Goal: Information Seeking & Learning: Learn about a topic

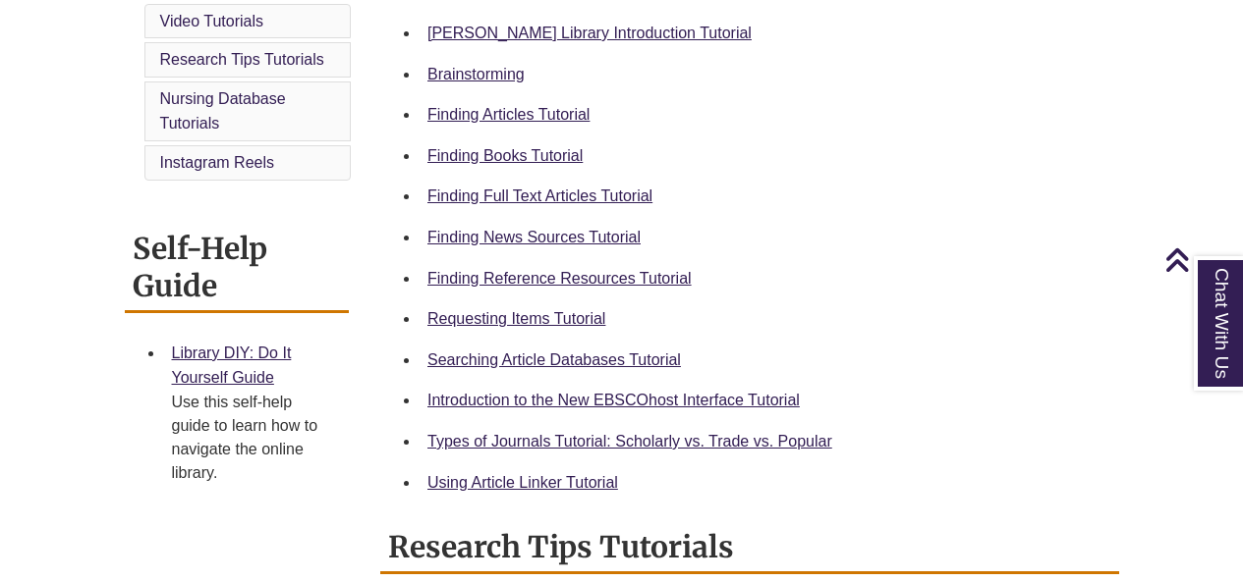
scroll to position [589, 0]
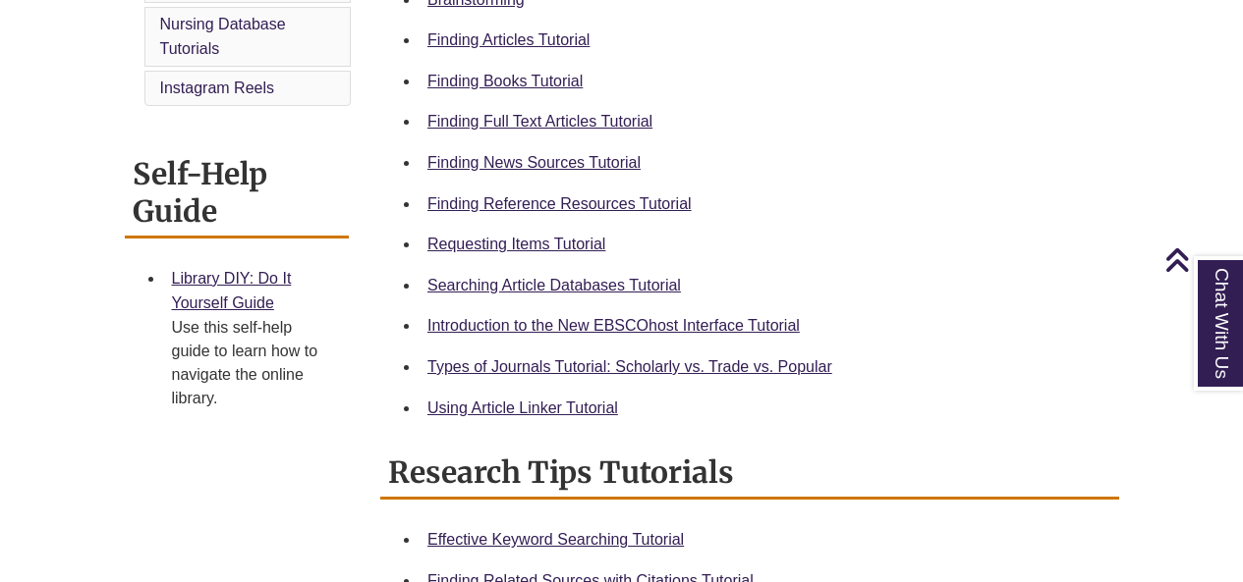
scroll to position [688, 0]
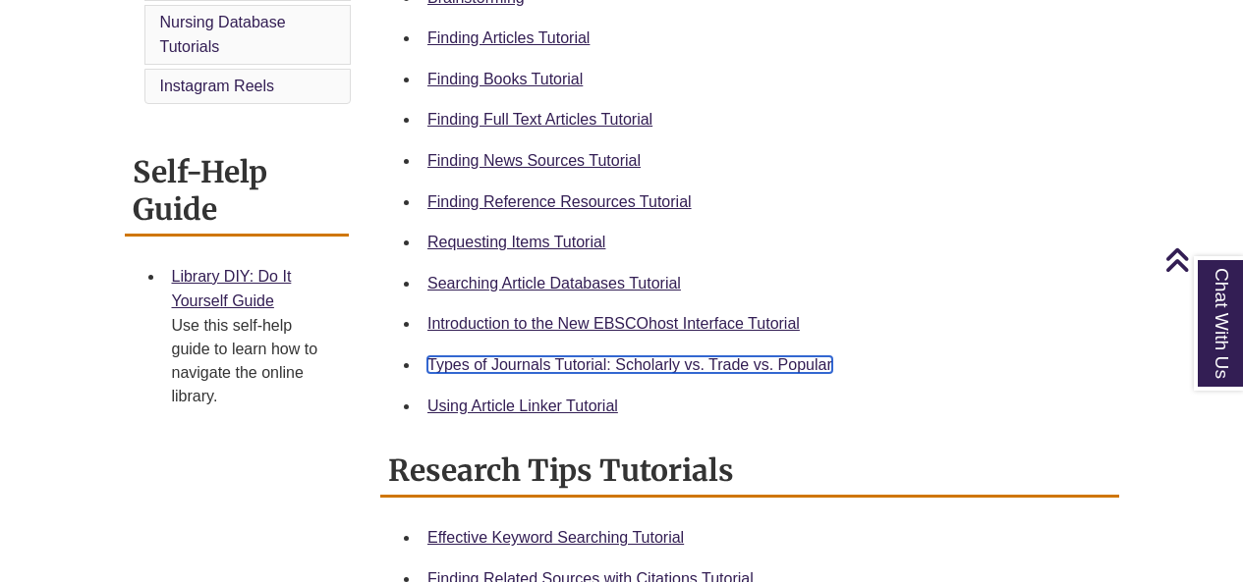
click at [604, 361] on link "Types of Journals Tutorial: Scholarly vs. Trade vs. Popular" at bounding box center [629, 365] width 405 height 17
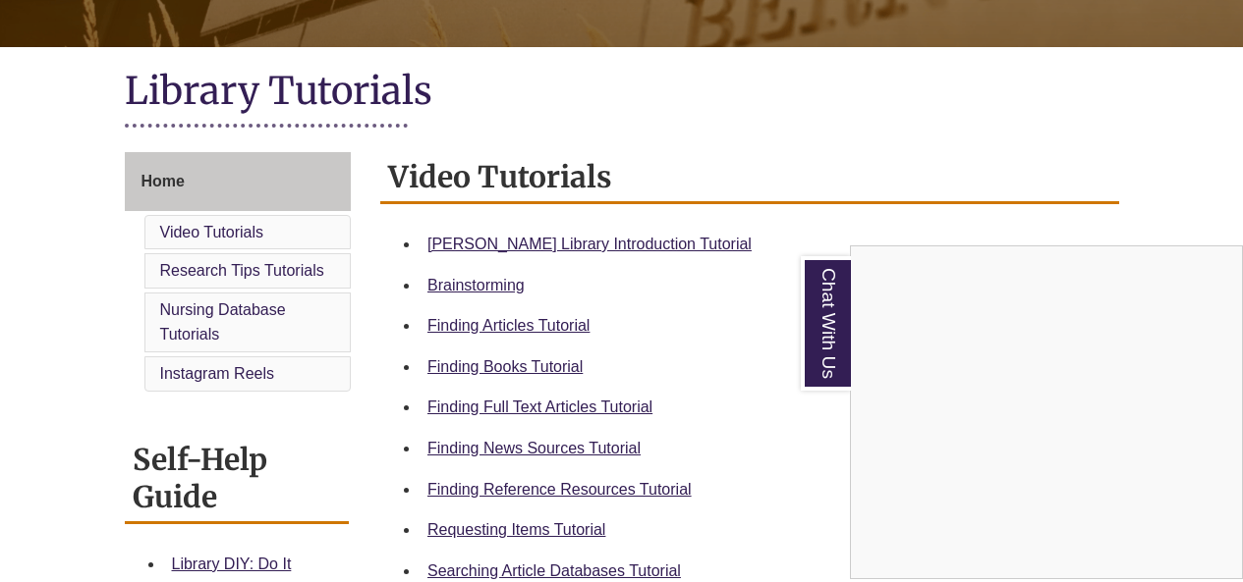
scroll to position [393, 0]
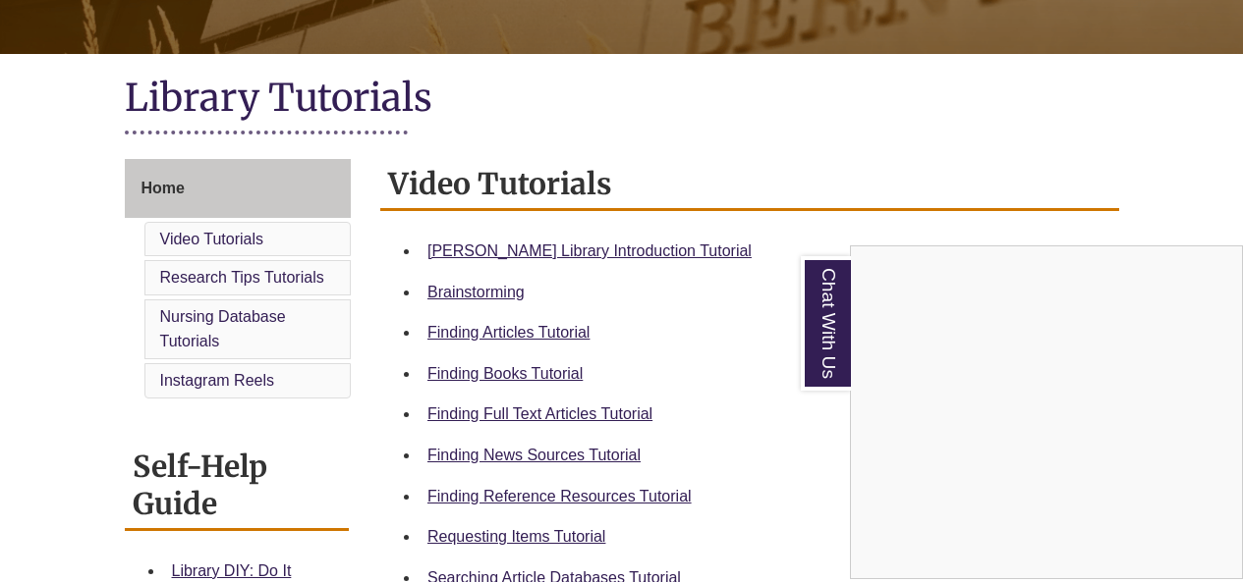
click at [538, 331] on div "Chat With Us" at bounding box center [621, 291] width 1243 height 582
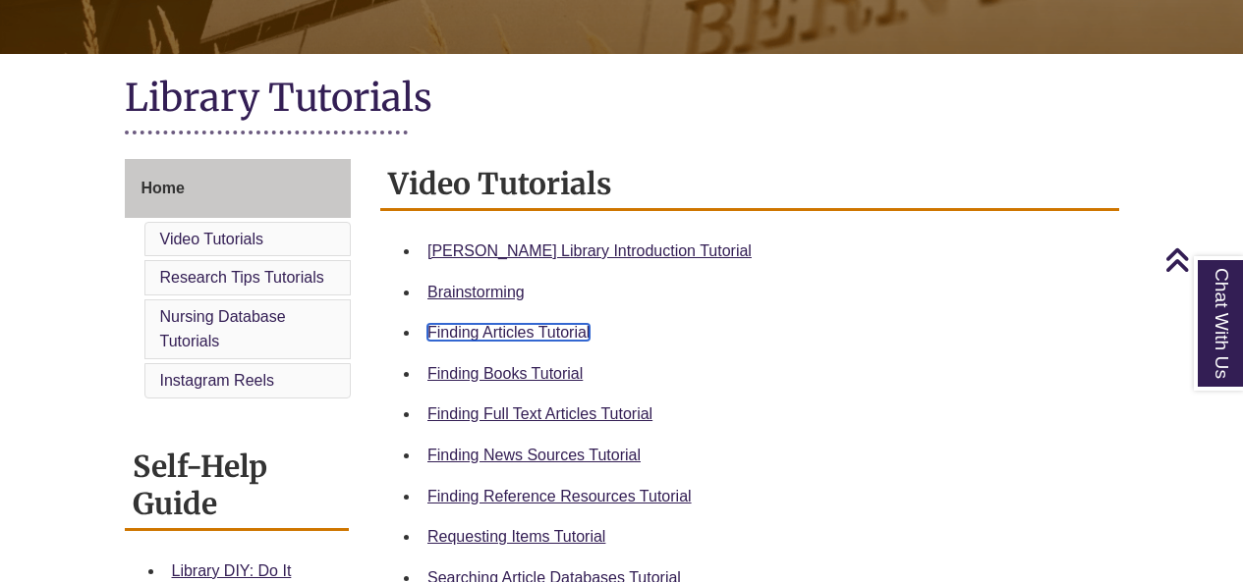
click at [536, 331] on link "Finding Articles Tutorial" at bounding box center [508, 332] width 162 height 17
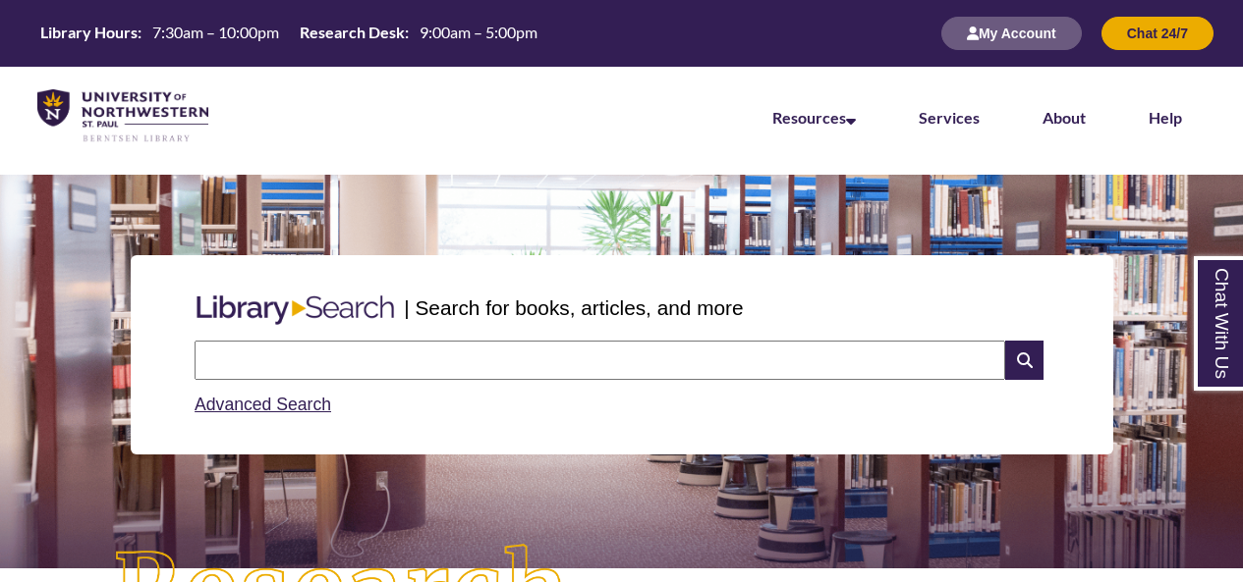
click at [372, 352] on input "text" at bounding box center [599, 360] width 810 height 39
type input "**********"
click at [1019, 354] on icon at bounding box center [1023, 360] width 37 height 39
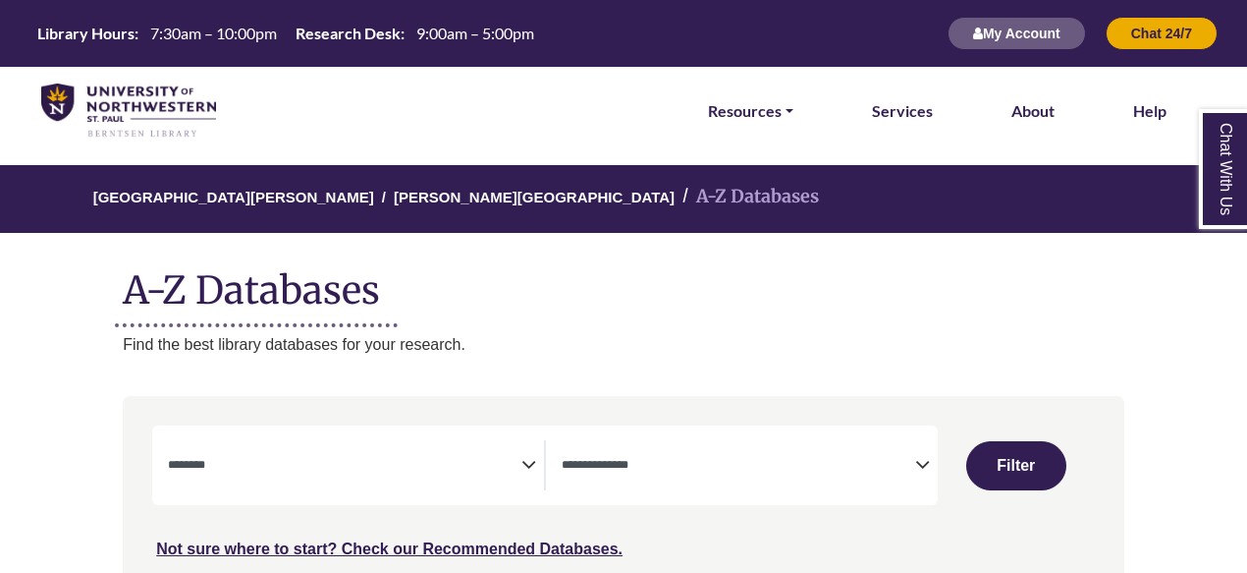
select select "Database Subject Filter"
select select "Database Types Filter"
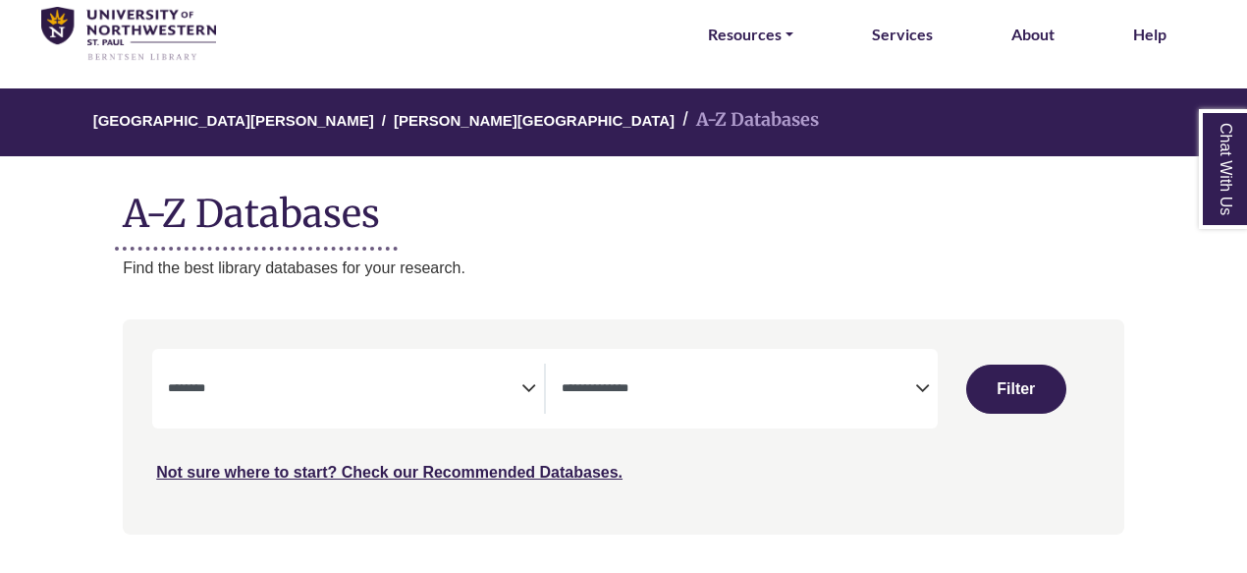
scroll to position [196, 0]
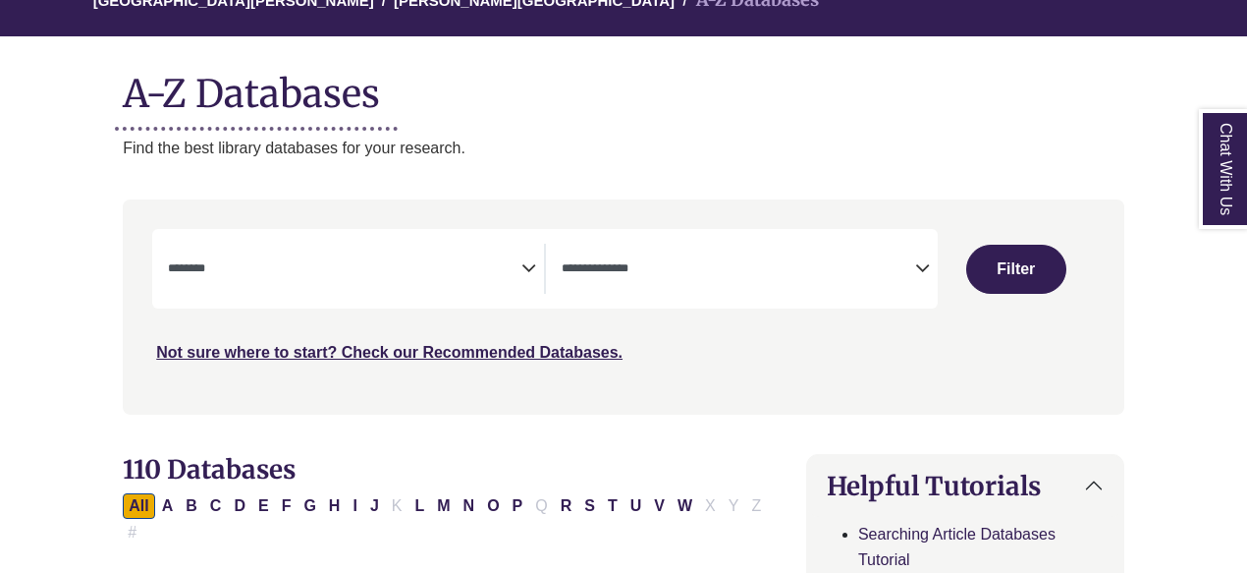
click at [684, 272] on textarea "Search" at bounding box center [739, 270] width 354 height 16
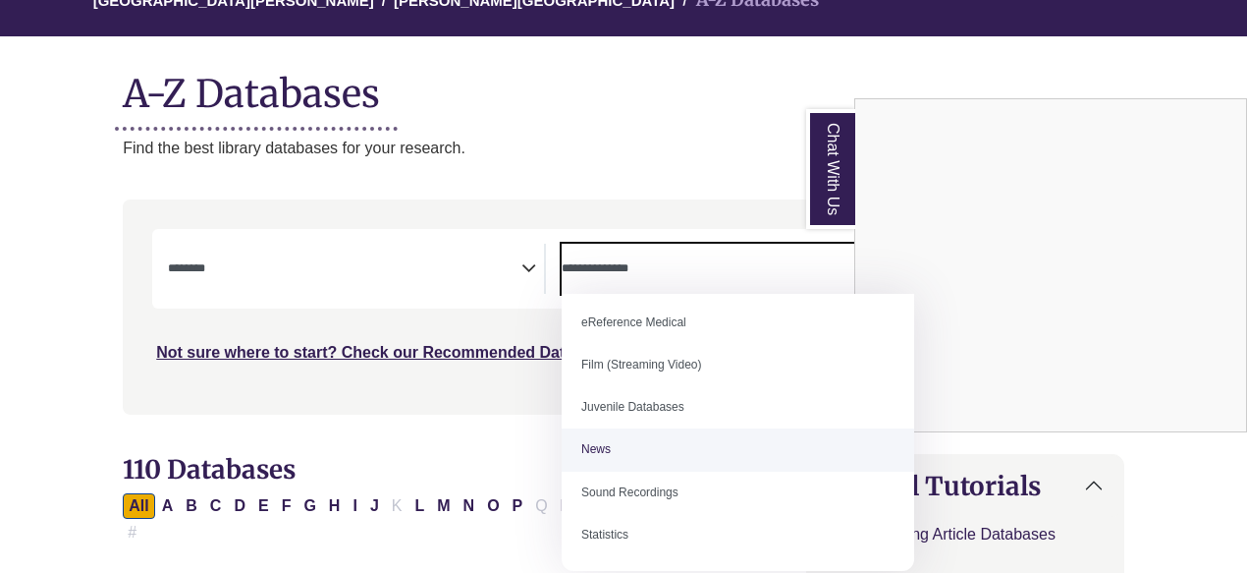
scroll to position [0, 0]
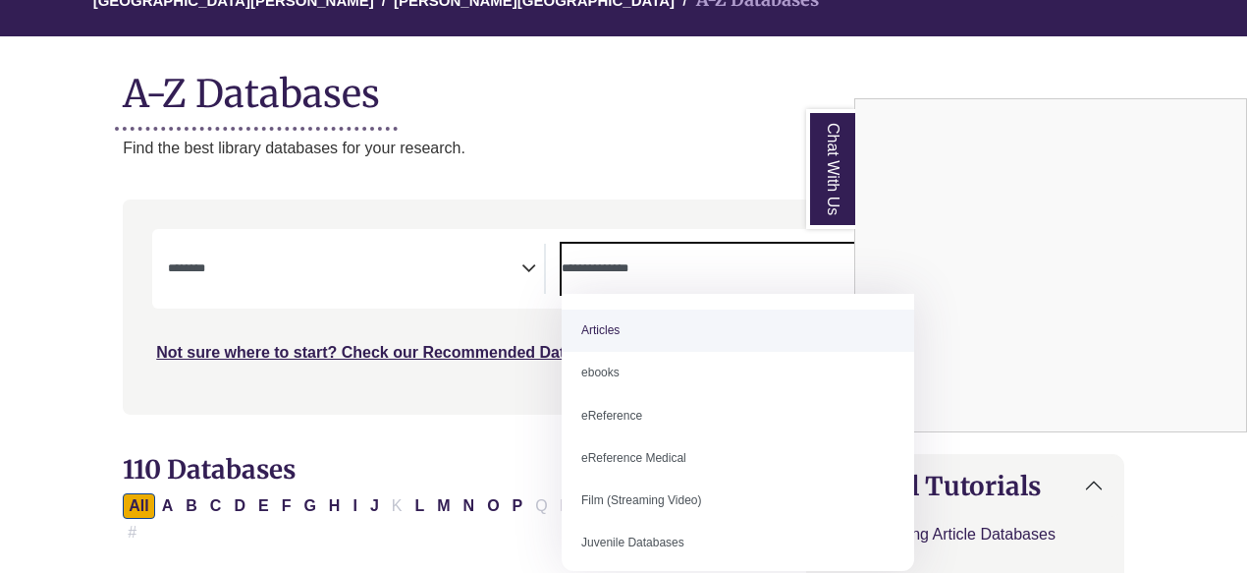
click at [333, 264] on div "Chat With Us" at bounding box center [623, 286] width 1247 height 573
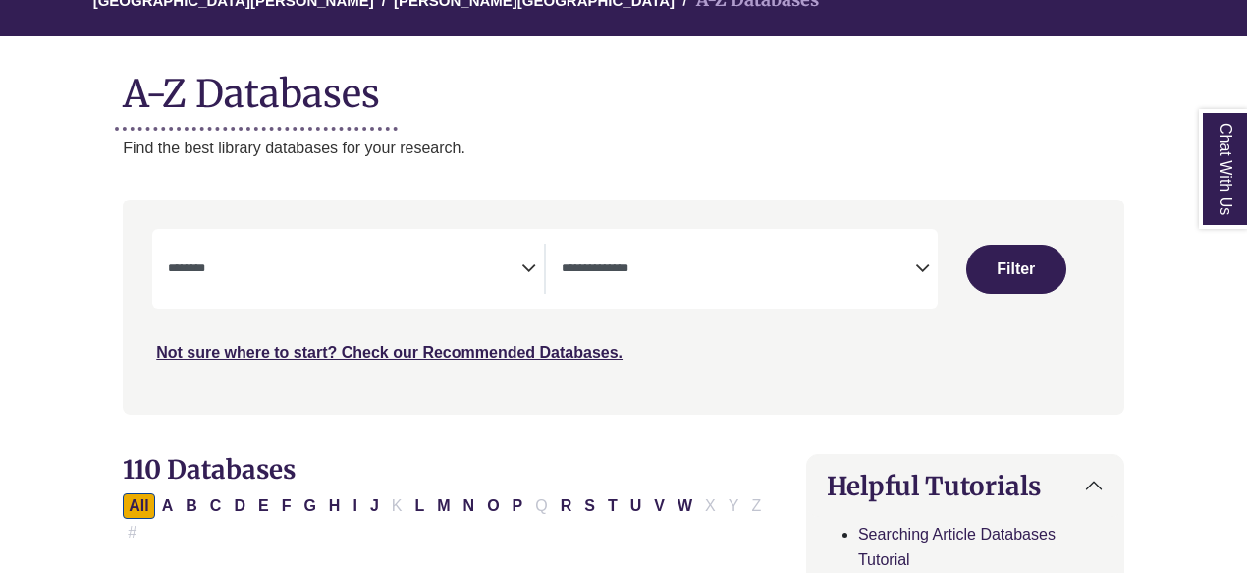
click at [530, 266] on icon "Search filters" at bounding box center [529, 264] width 15 height 29
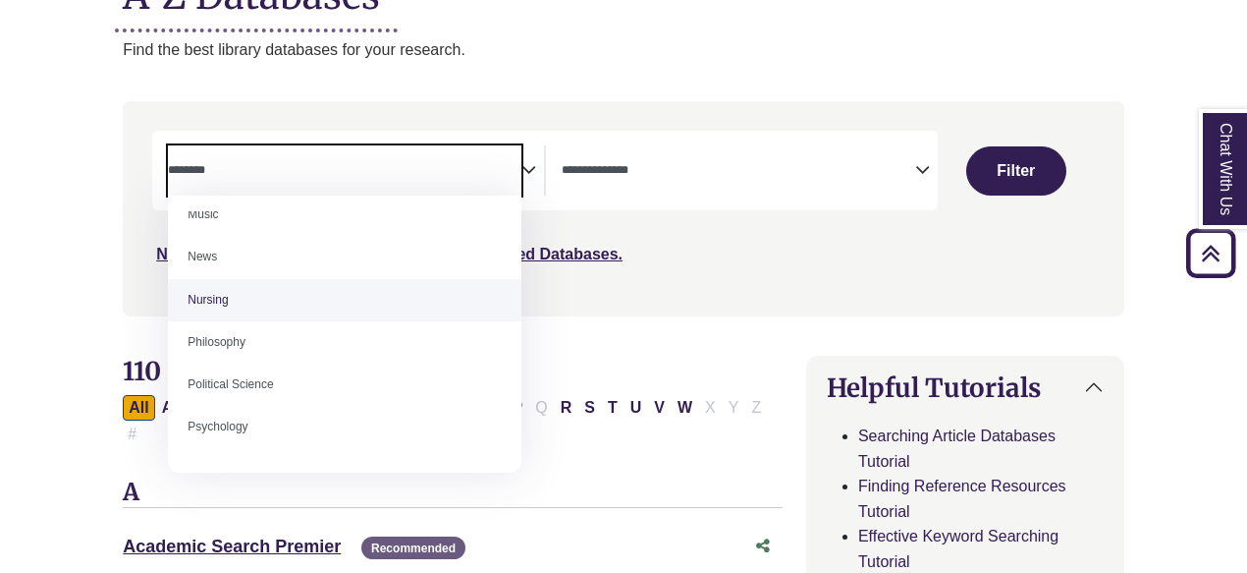
scroll to position [1473, 0]
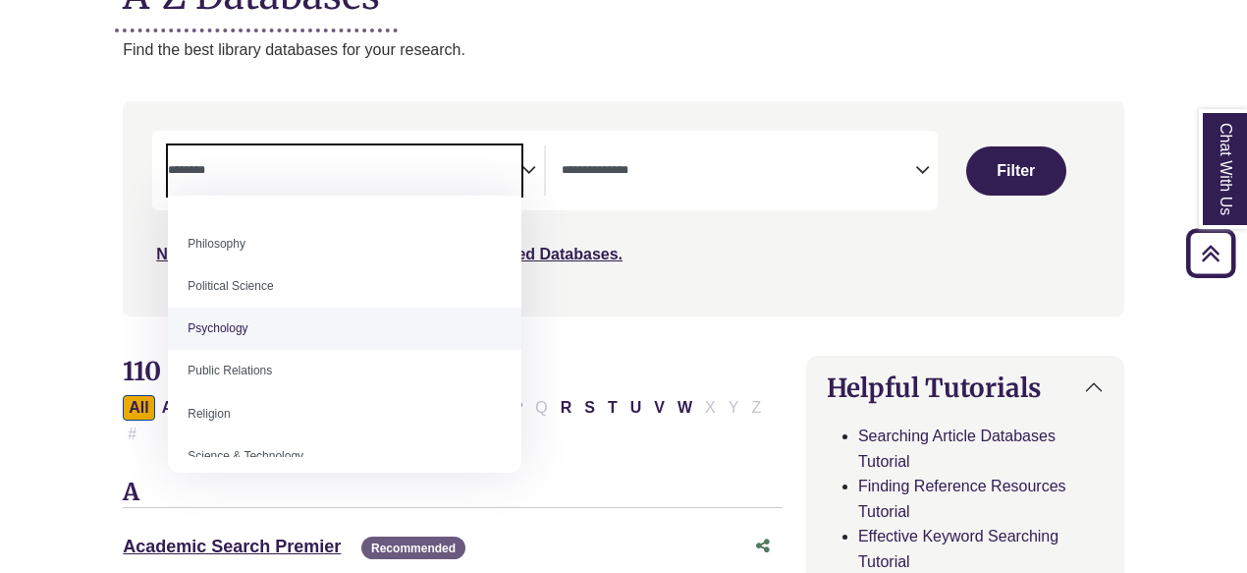
select select "*****"
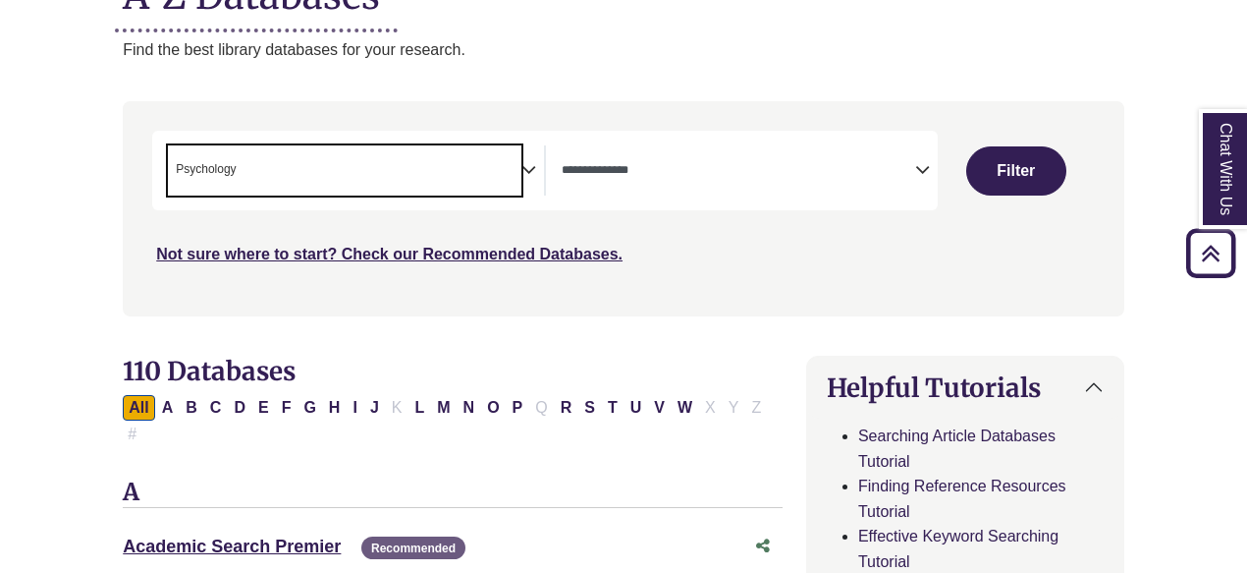
scroll to position [708, 0]
click at [1011, 184] on button "Filter" at bounding box center [1017, 170] width 100 height 49
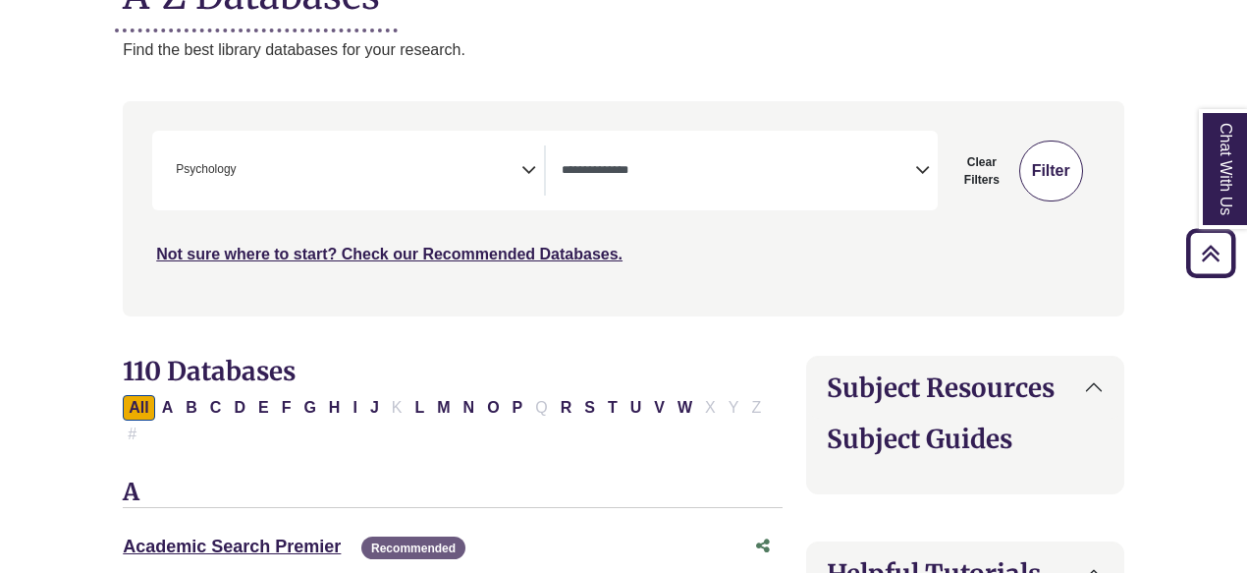
select select "Database Types Filter"
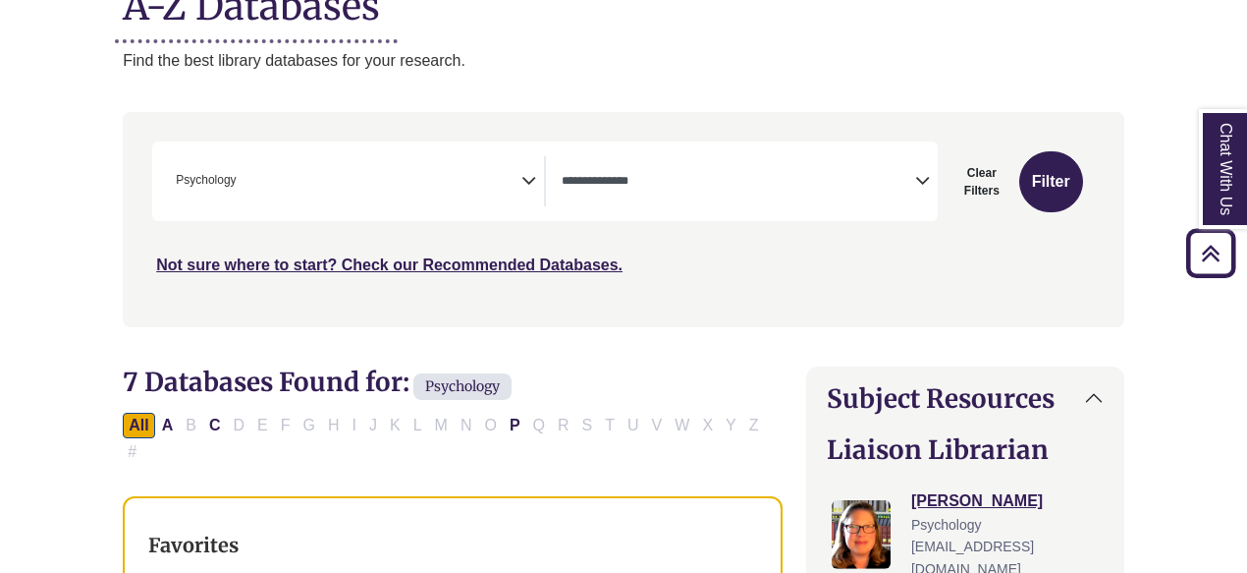
scroll to position [196, 0]
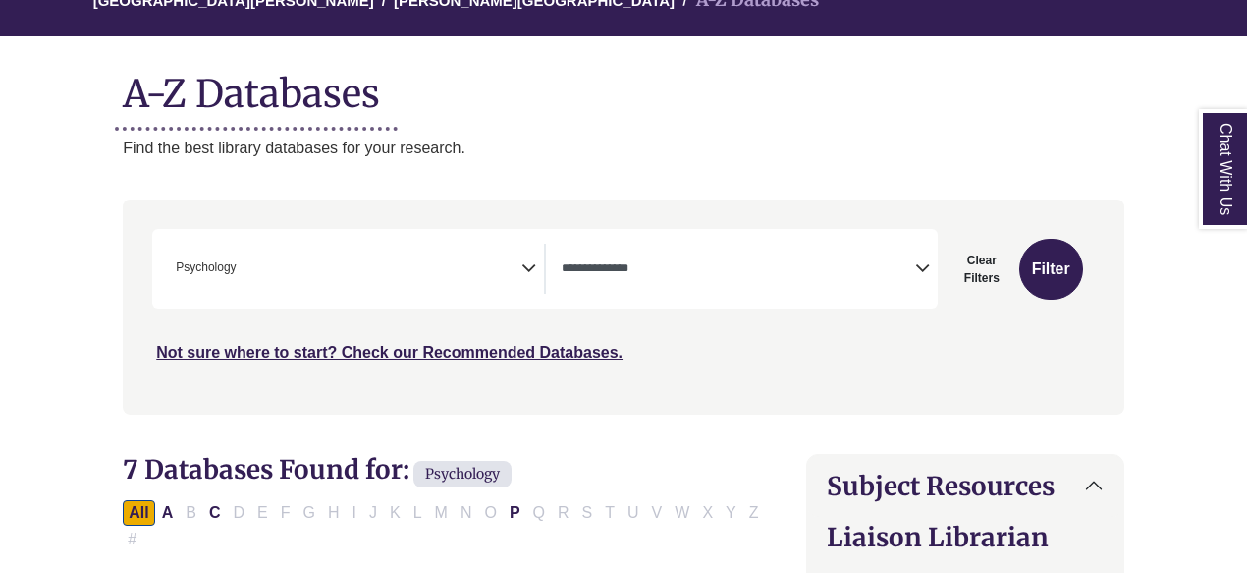
click at [513, 257] on span "× Psychology" at bounding box center [345, 269] width 354 height 50
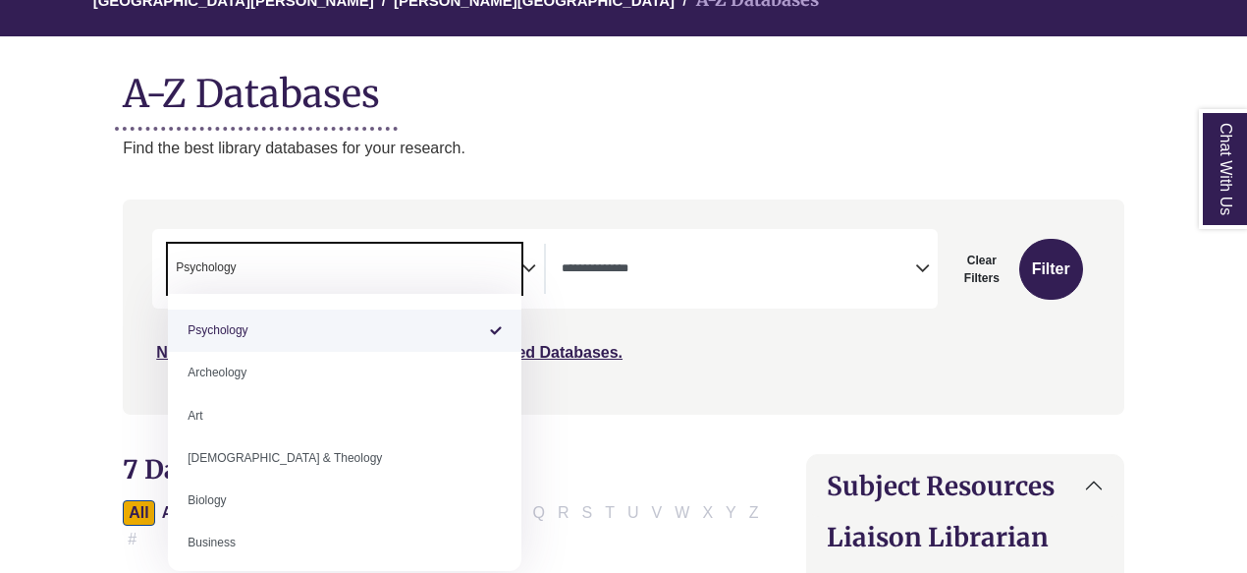
click at [644, 354] on div "Not sure where to start? Check our Recommended Databases." at bounding box center [505, 344] width 707 height 41
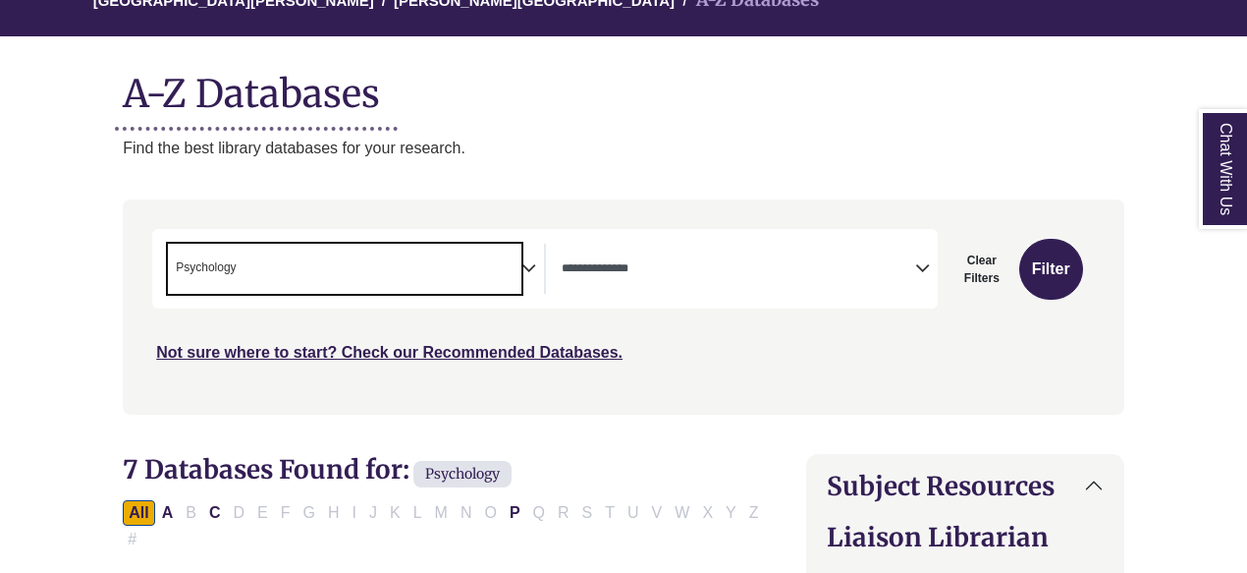
drag, startPoint x: 437, startPoint y: 259, endPoint x: 410, endPoint y: 257, distance: 27.6
click at [410, 257] on span "× Psychology" at bounding box center [345, 269] width 354 height 50
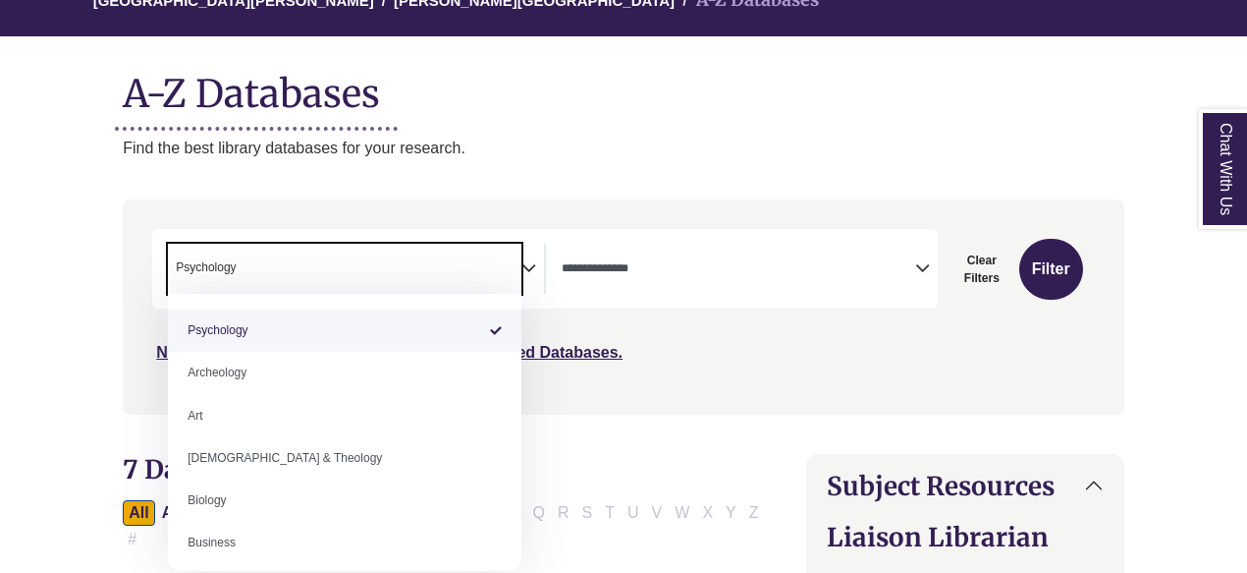
select select "Database Subject Filter"
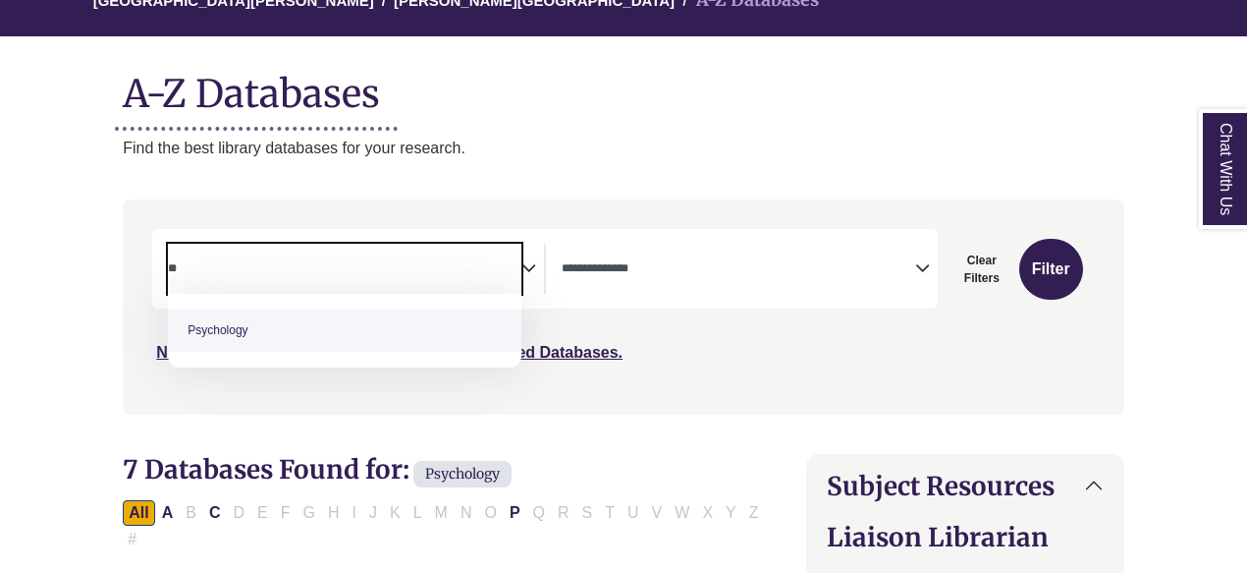
type textarea "*"
type textarea "**"
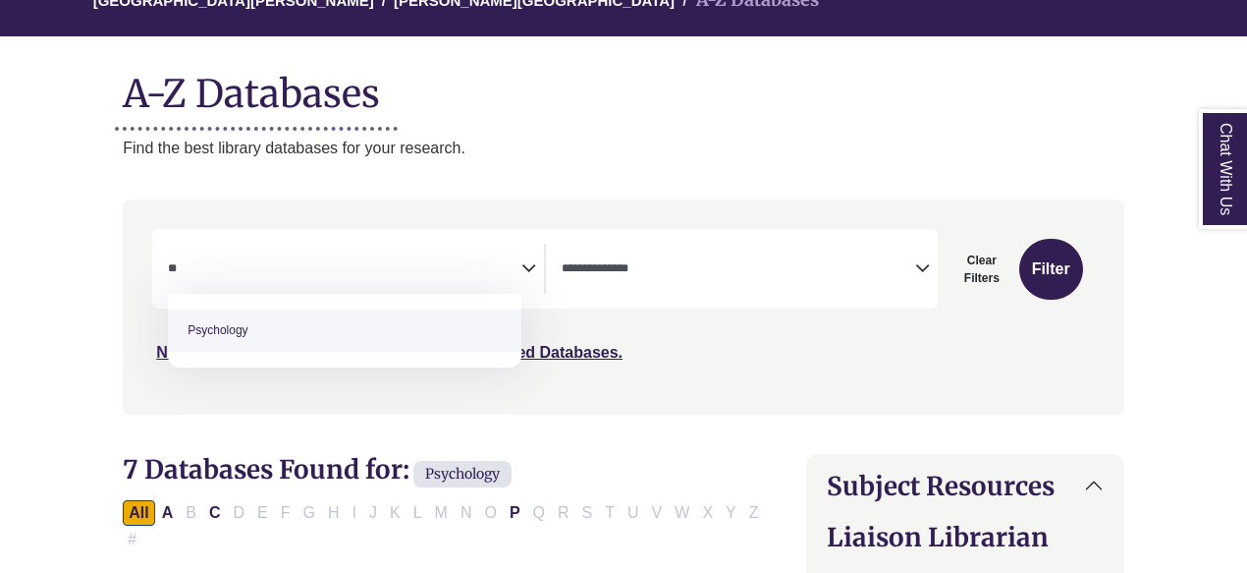
select select "*****"
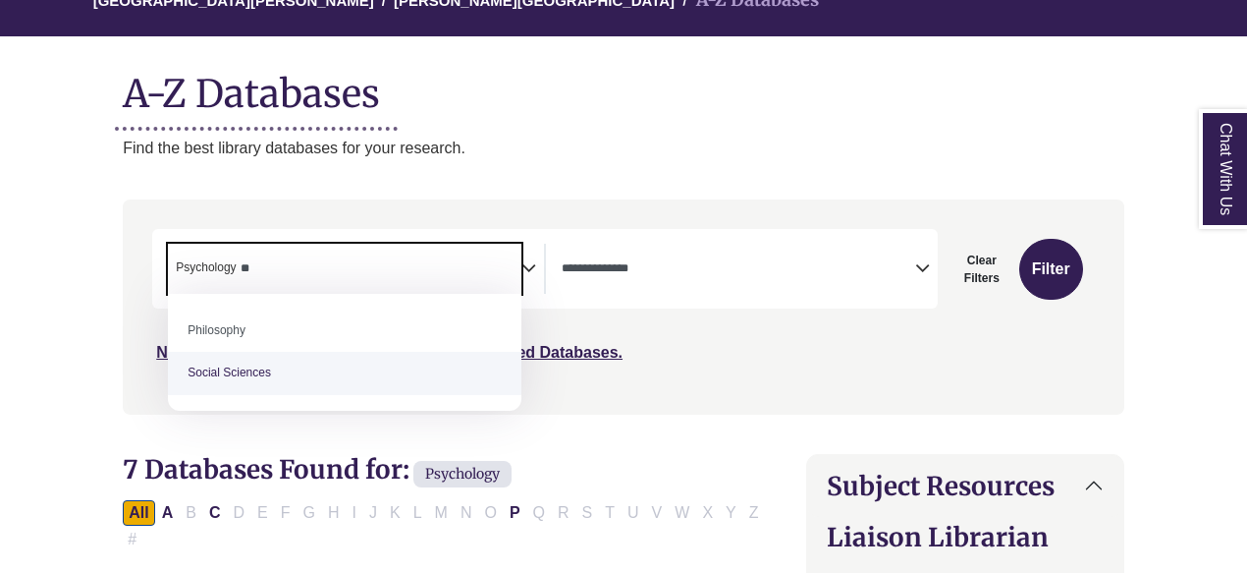
type textarea "**"
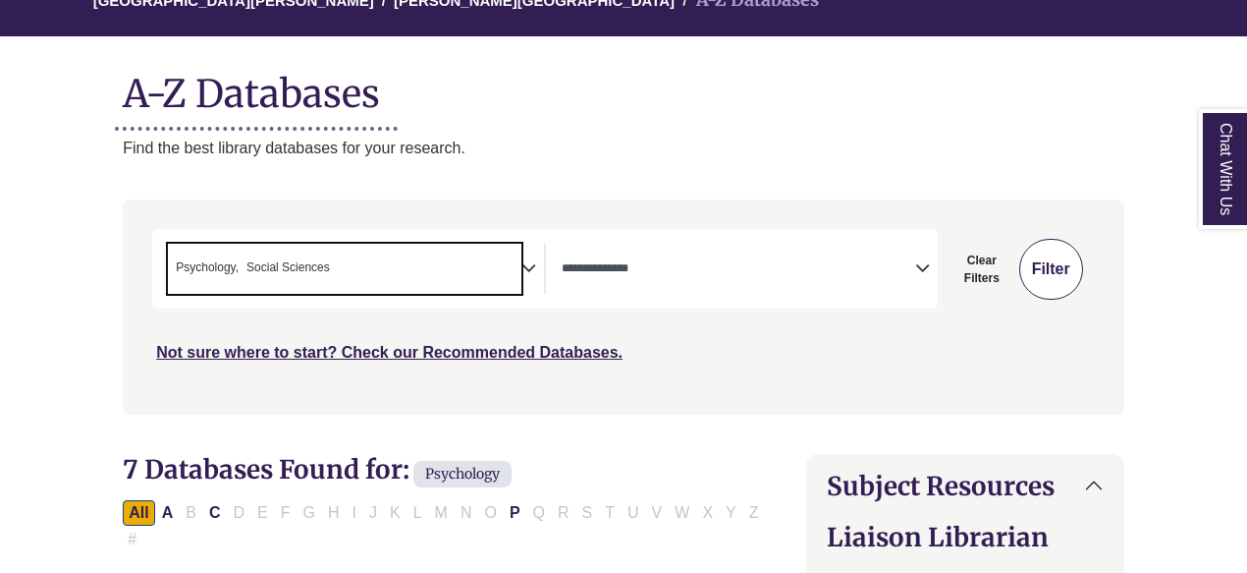
click at [1062, 266] on button "Filter" at bounding box center [1052, 269] width 64 height 61
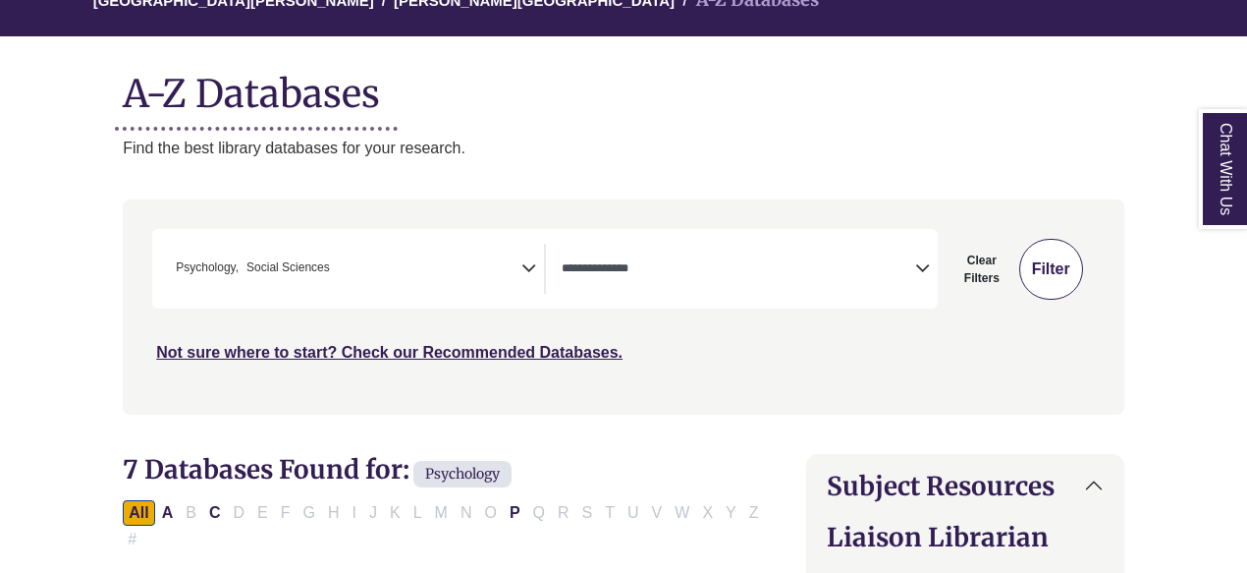
select select "Database Types Filter"
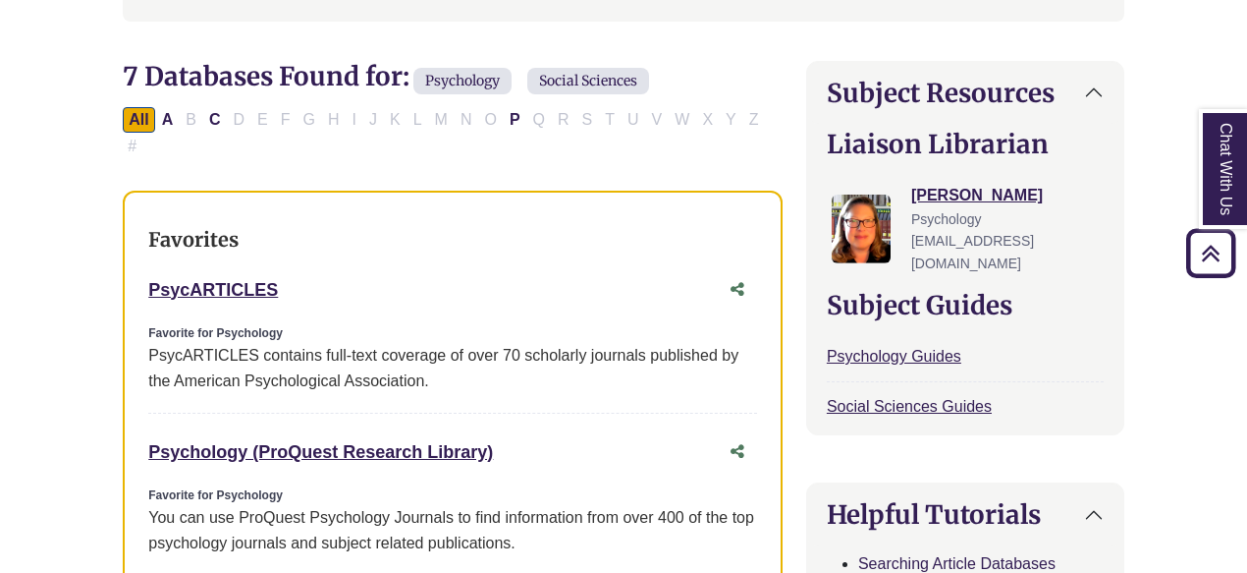
scroll to position [295, 0]
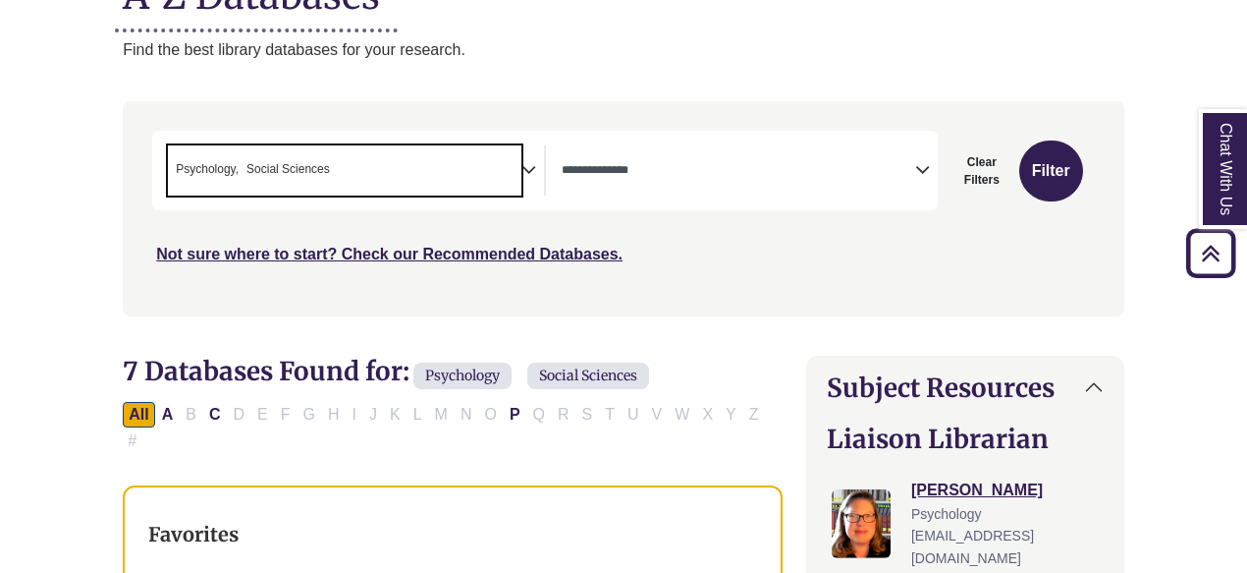
click at [518, 161] on span "× Psychology × Social Sciences" at bounding box center [345, 170] width 354 height 50
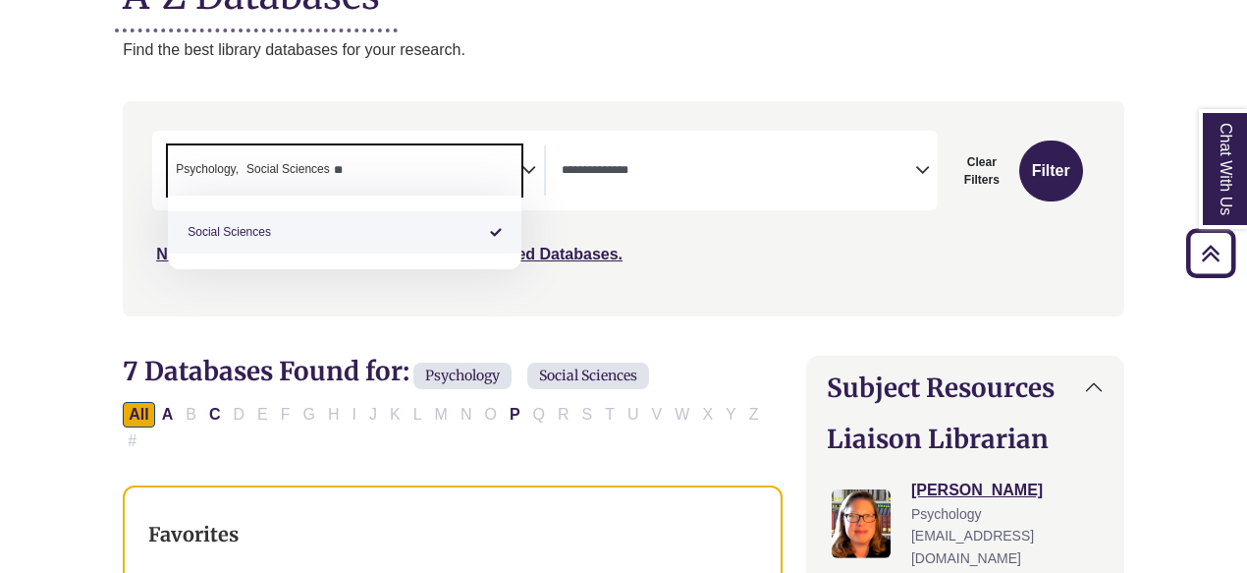
type textarea "*"
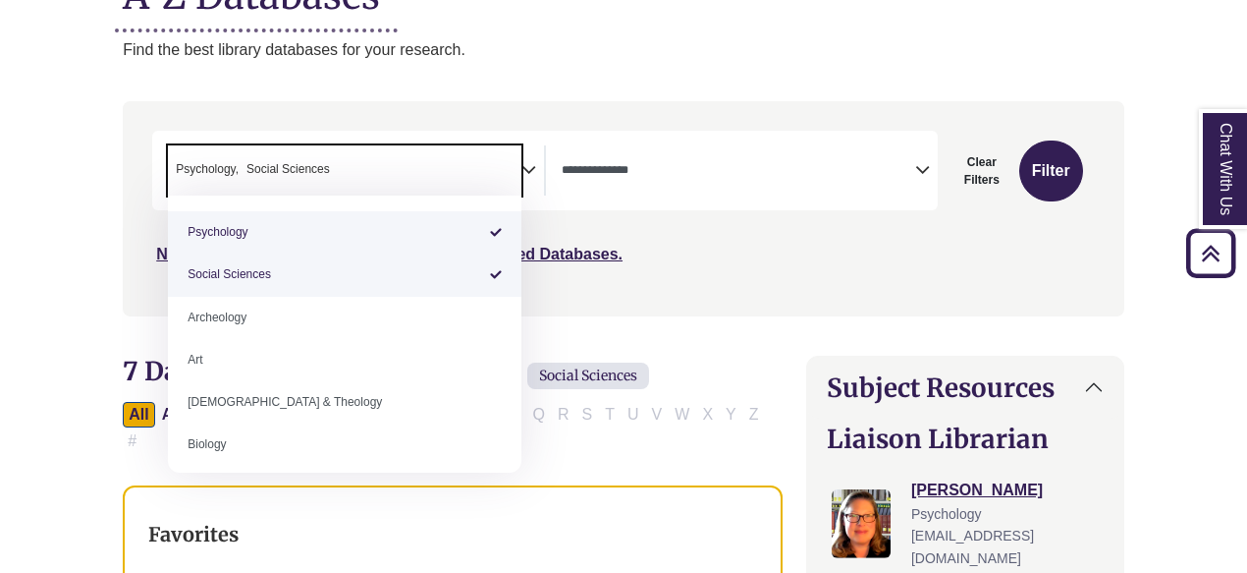
type textarea "**********"
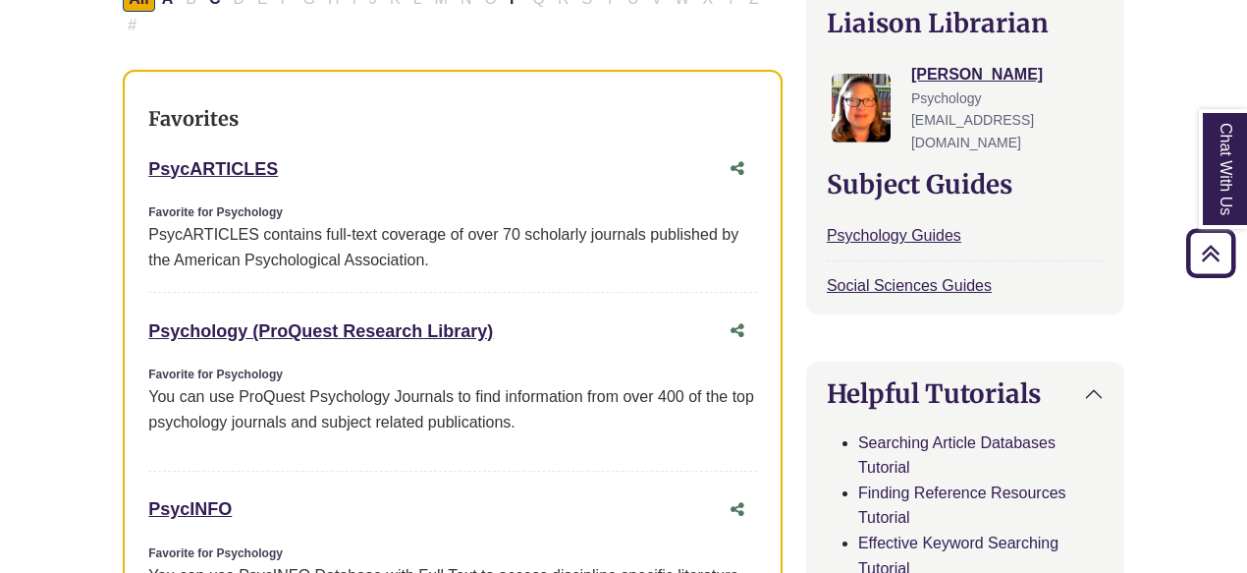
scroll to position [688, 0]
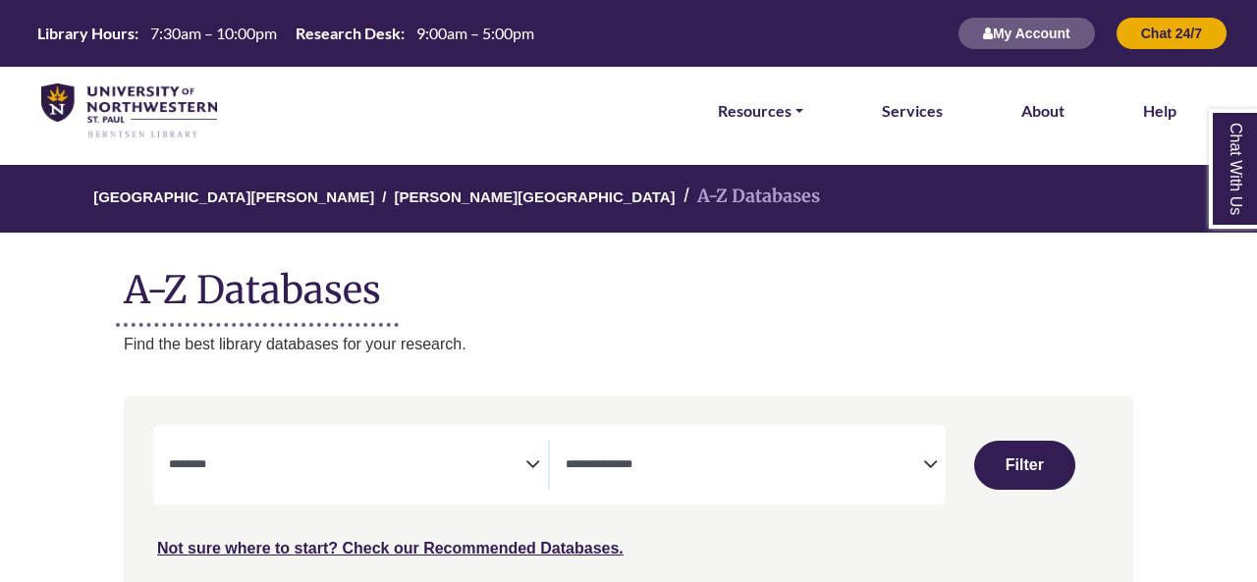
select select "Database Subject Filter"
select select "Database Types Filter"
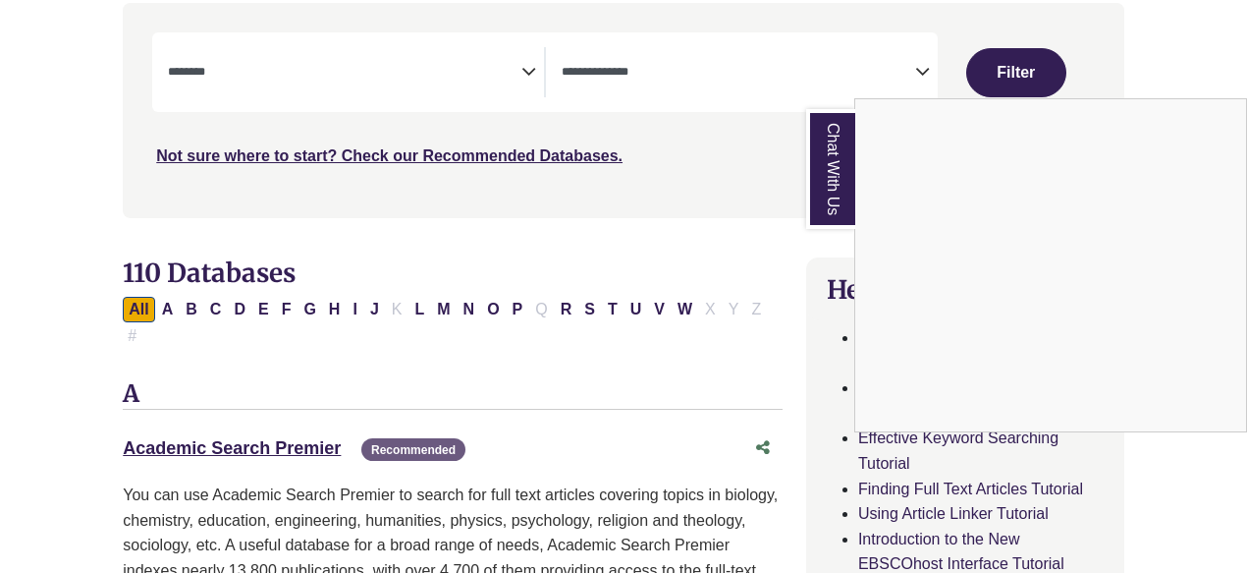
scroll to position [491, 0]
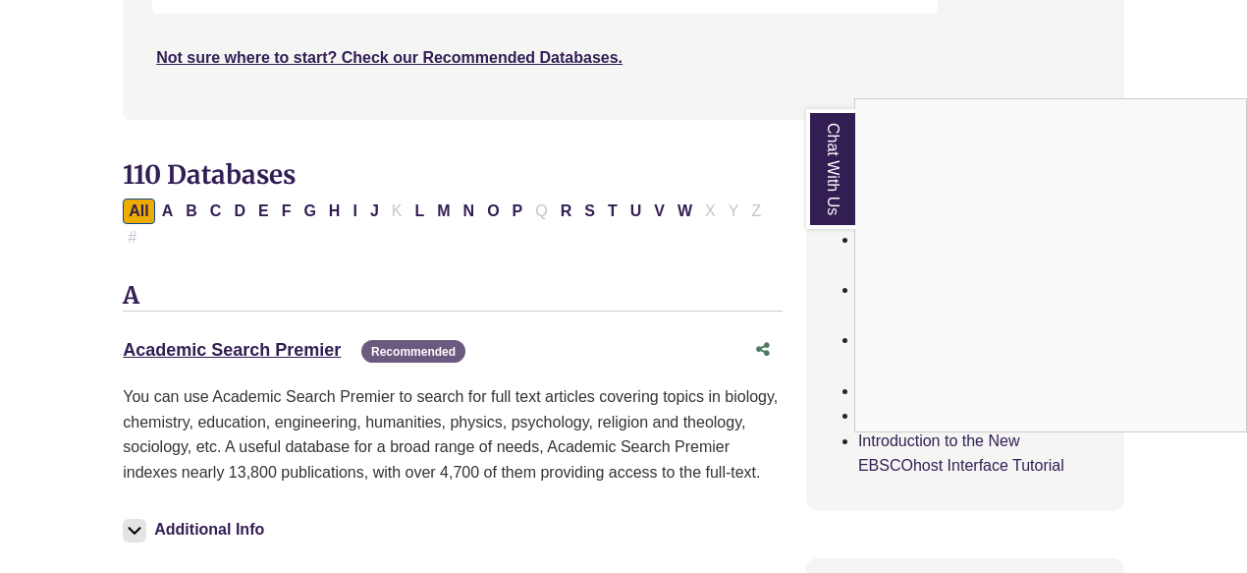
click at [284, 353] on div "Chat With Us" at bounding box center [623, 286] width 1247 height 573
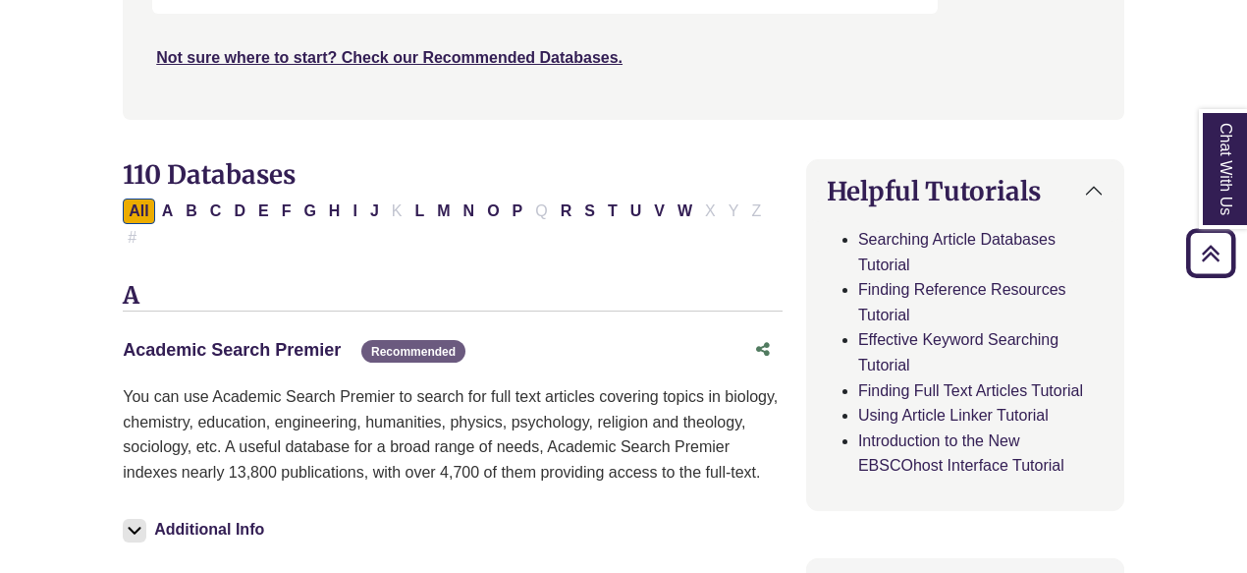
click at [283, 344] on link "Academic Search Premier This link opens in a new window" at bounding box center [232, 350] width 218 height 20
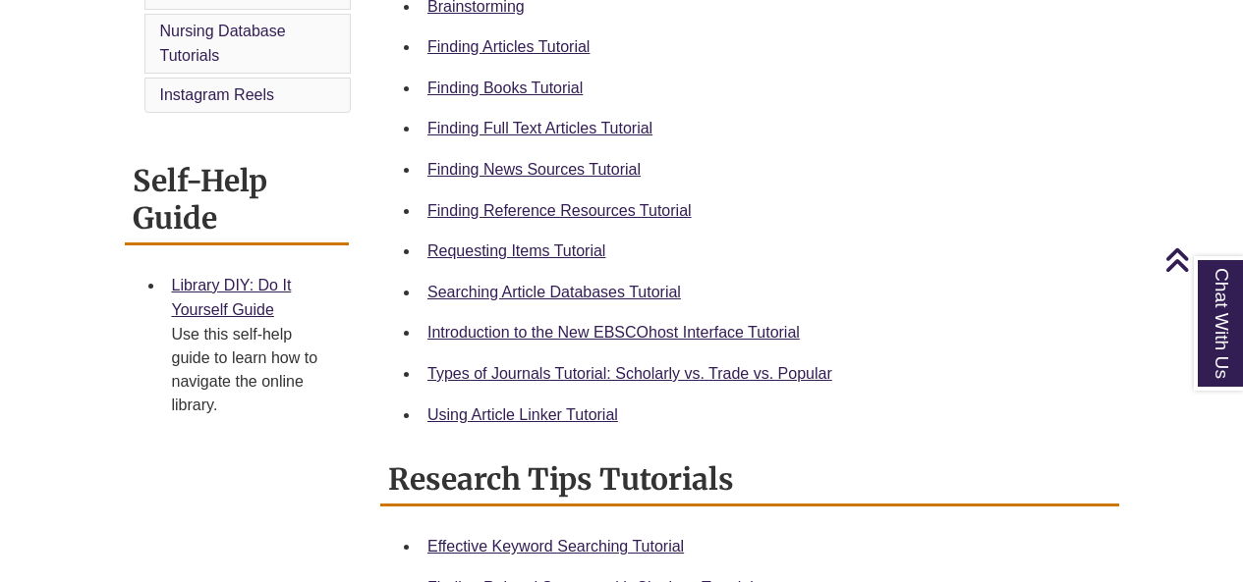
scroll to position [688, 0]
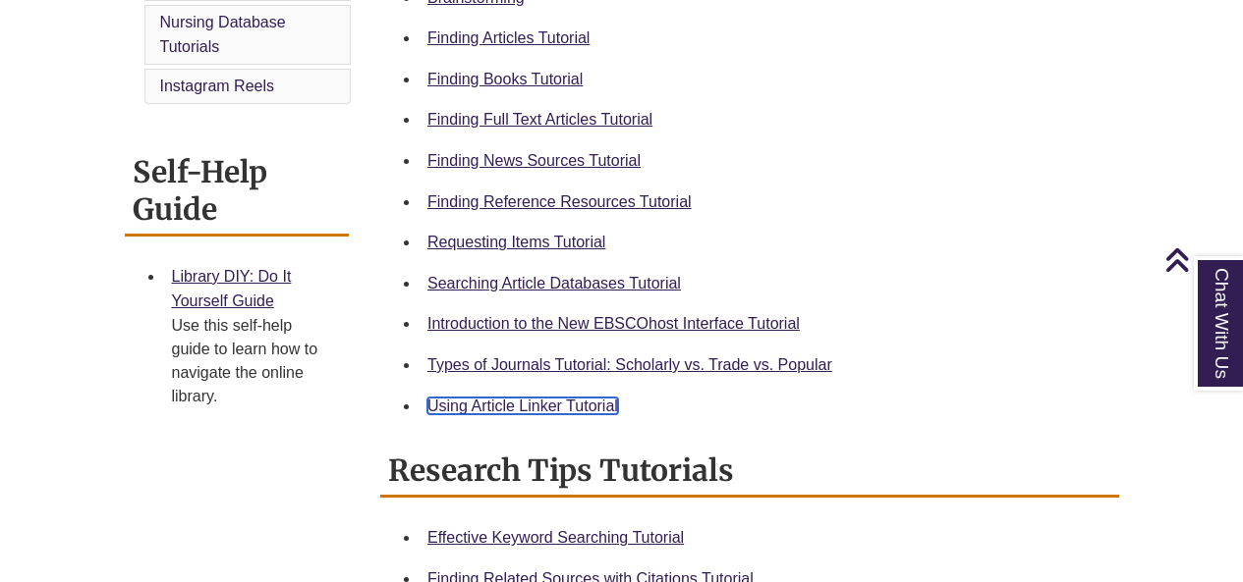
click at [527, 400] on link "Using Article Linker Tutorial" at bounding box center [522, 406] width 191 height 17
